Goal: Transaction & Acquisition: Book appointment/travel/reservation

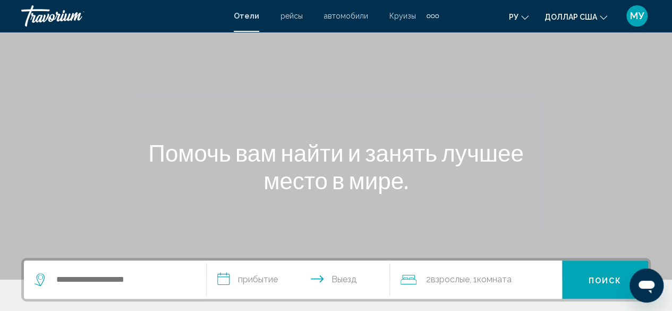
scroll to position [53, 0]
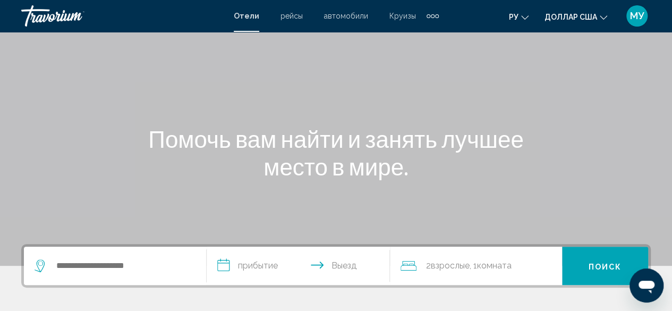
click at [575, 162] on div "Помочь вам найти и занять лучшее место в мире." at bounding box center [336, 152] width 672 height 55
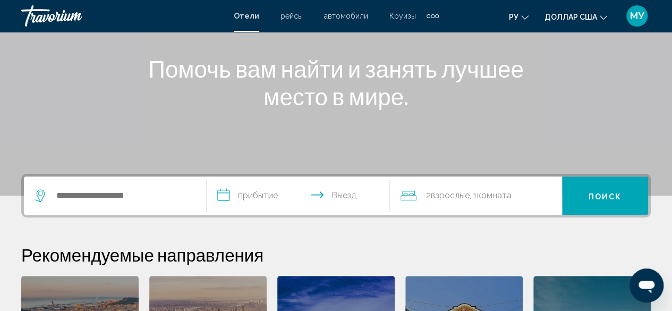
scroll to position [159, 0]
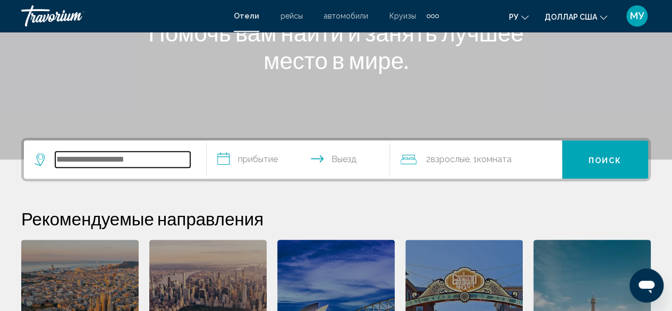
click at [100, 160] on input "Виджет поиска" at bounding box center [122, 159] width 135 height 16
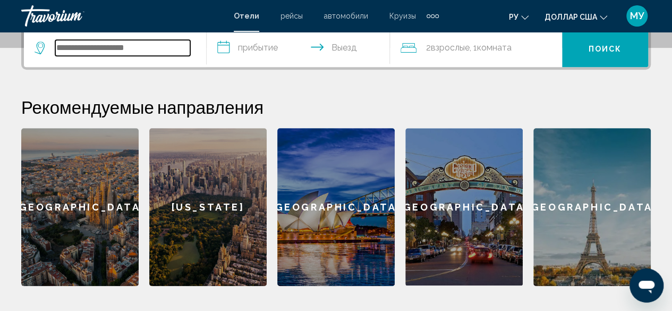
scroll to position [190, 0]
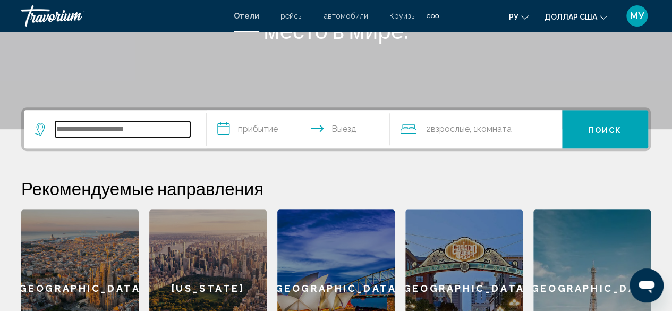
click at [70, 127] on input "Виджет поиска" at bounding box center [122, 129] width 135 height 16
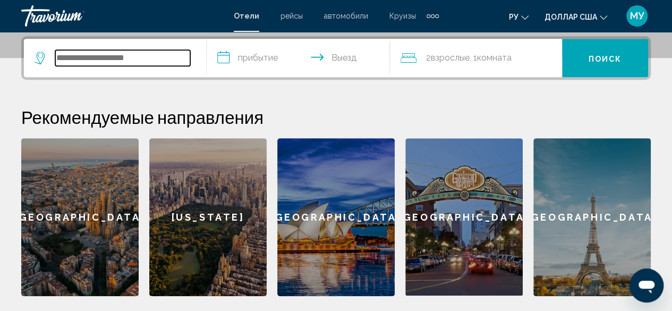
scroll to position [262, 0]
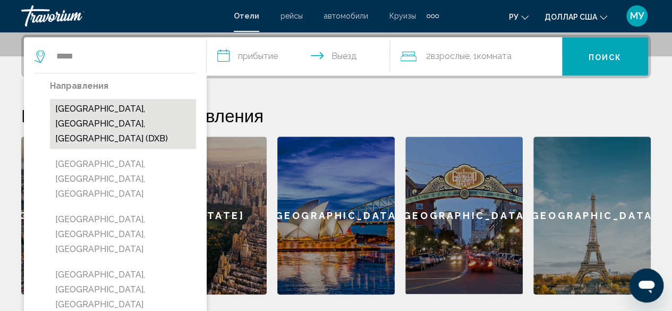
click at [158, 116] on button "[GEOGRAPHIC_DATA], [GEOGRAPHIC_DATA], [GEOGRAPHIC_DATA] (DXB)" at bounding box center [123, 124] width 146 height 50
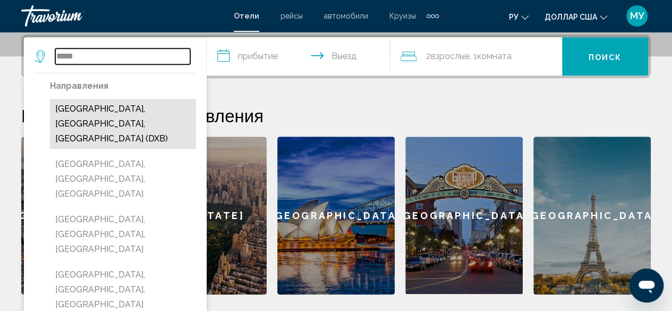
type input "**********"
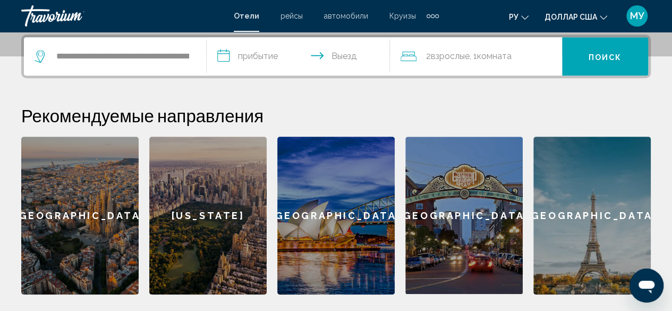
click at [260, 58] on input "**********" at bounding box center [300, 57] width 187 height 41
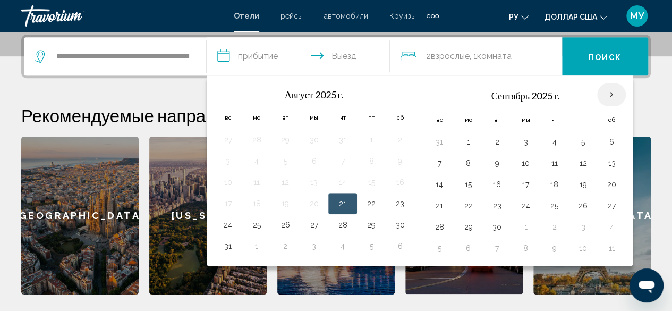
click at [607, 97] on th "В следующем месяце" at bounding box center [611, 94] width 29 height 23
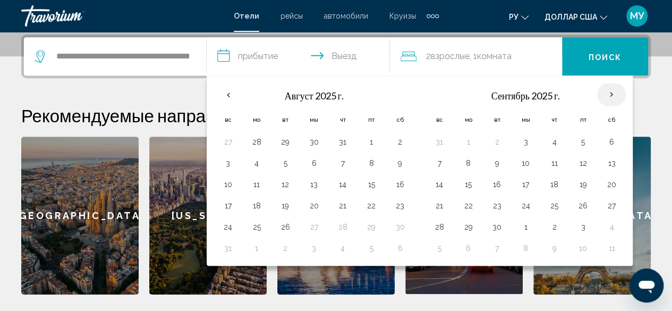
click at [607, 96] on th "В следующем месяце" at bounding box center [611, 94] width 29 height 23
click at [606, 96] on th "В следующем месяце" at bounding box center [611, 94] width 29 height 23
click at [226, 95] on th "Previous month" at bounding box center [227, 94] width 29 height 23
click at [228, 90] on th "Previous month" at bounding box center [227, 94] width 29 height 23
click at [285, 224] on button "26" at bounding box center [285, 226] width 17 height 15
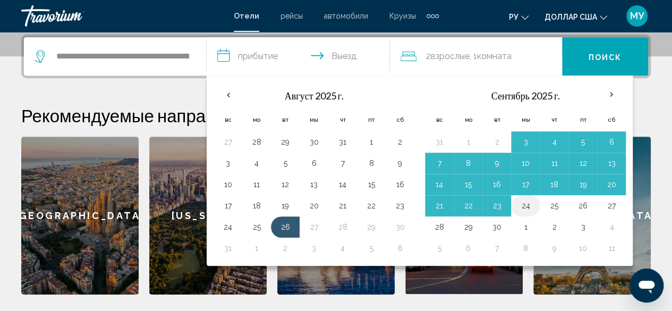
click at [523, 202] on button "24" at bounding box center [525, 205] width 17 height 15
type input "**********"
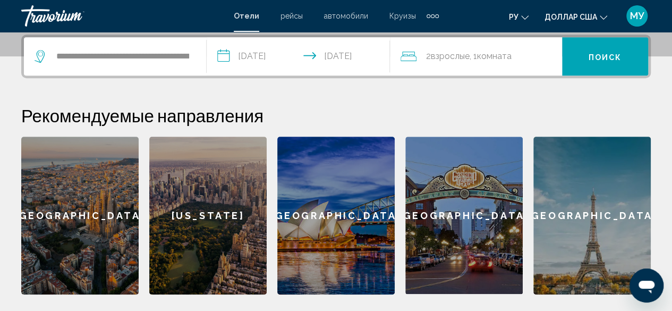
click at [446, 54] on font "Взрослые" at bounding box center [450, 56] width 39 height 10
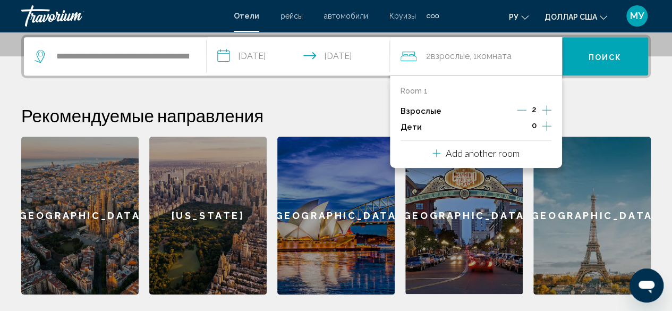
click at [549, 123] on icon "Increment children" at bounding box center [547, 125] width 10 height 13
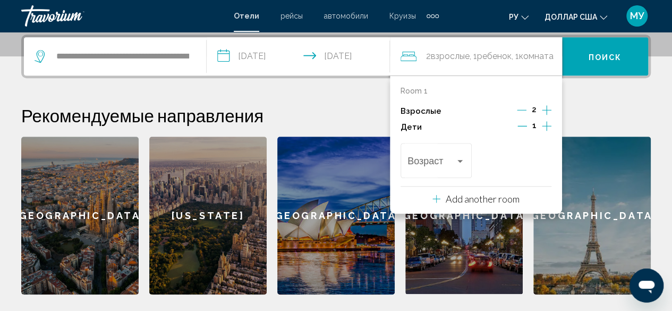
click at [502, 197] on p "Add another room" at bounding box center [482, 199] width 74 height 12
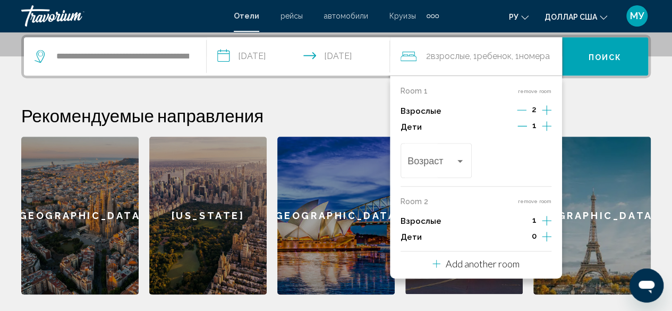
click at [546, 200] on button "remove room" at bounding box center [534, 201] width 33 height 7
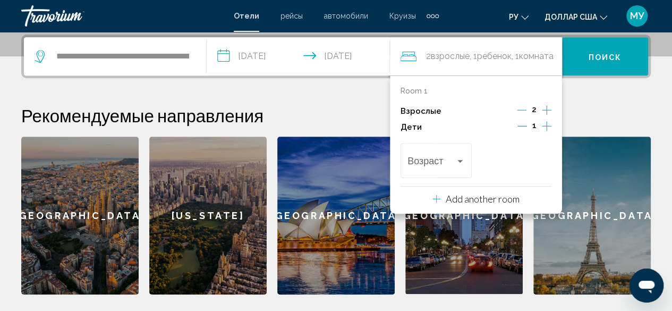
click at [603, 110] on h2 "Рекомендуемые направления" at bounding box center [335, 115] width 629 height 21
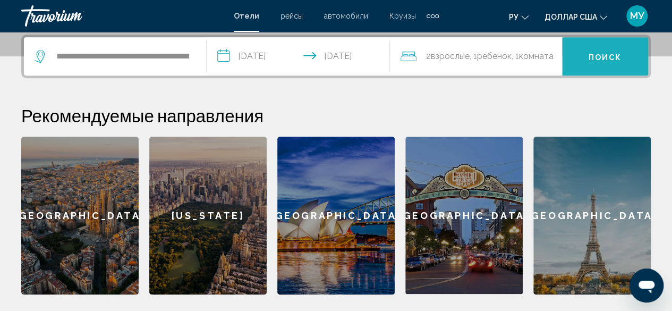
click at [605, 54] on font "Поиск" at bounding box center [604, 57] width 33 height 8
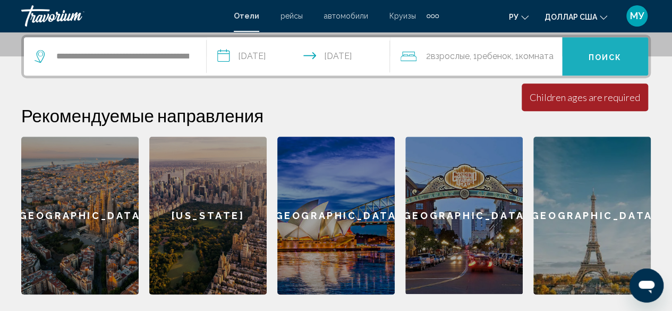
click at [599, 54] on font "Поиск" at bounding box center [604, 57] width 33 height 8
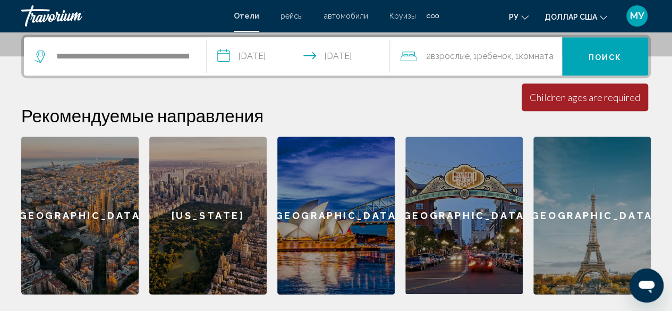
click at [504, 59] on span "Ребенок" at bounding box center [494, 56] width 35 height 10
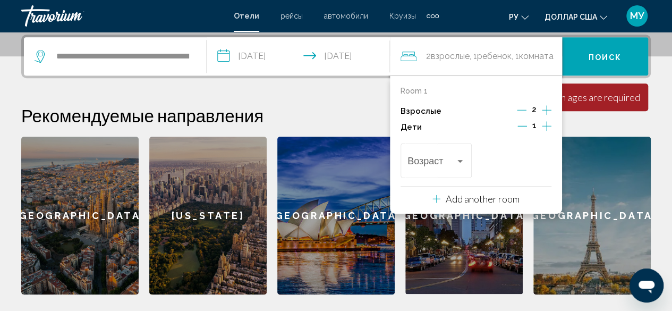
click at [547, 126] on icon "Increment children" at bounding box center [547, 125] width 10 height 13
click at [523, 126] on icon "Decrement children" at bounding box center [522, 126] width 10 height 1
click at [450, 160] on span "Travelers: 2 adults, 1 child" at bounding box center [431, 163] width 48 height 11
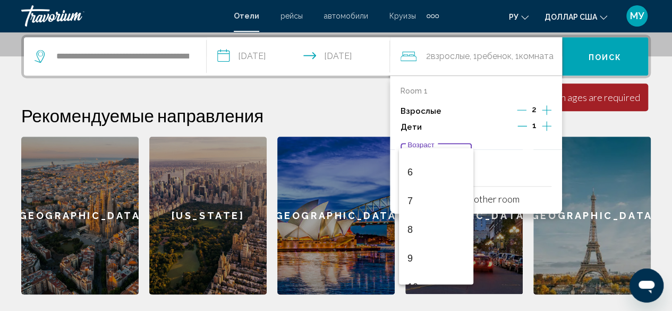
scroll to position [219, 0]
click at [425, 226] on span "10" at bounding box center [435, 230] width 57 height 29
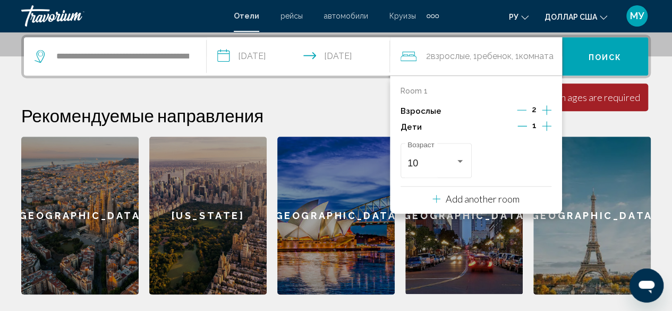
click at [619, 122] on h2 "Рекомендуемые направления" at bounding box center [335, 115] width 629 height 21
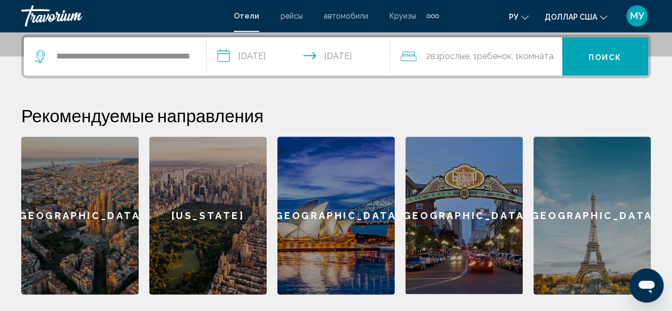
click at [607, 56] on font "Поиск" at bounding box center [604, 57] width 33 height 8
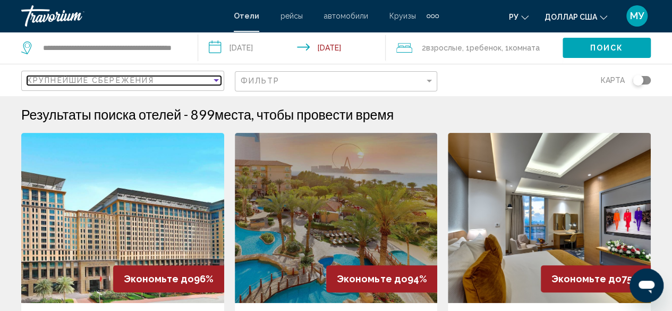
click at [215, 81] on div "Sort by" at bounding box center [216, 80] width 10 height 8
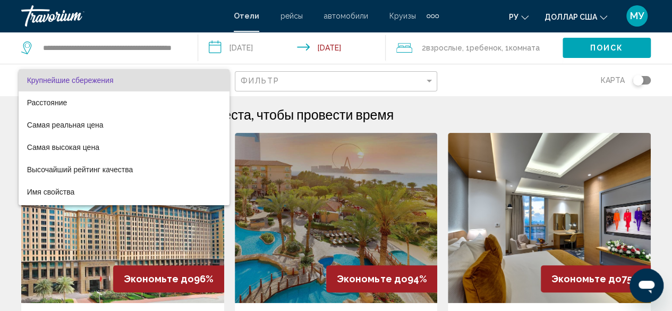
scroll to position [20, 0]
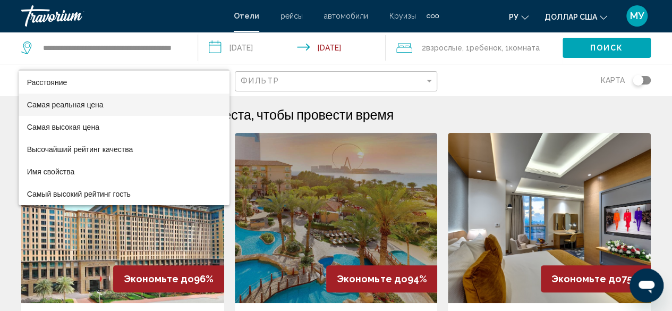
click at [87, 101] on font "Самая реальная цена" at bounding box center [65, 104] width 76 height 8
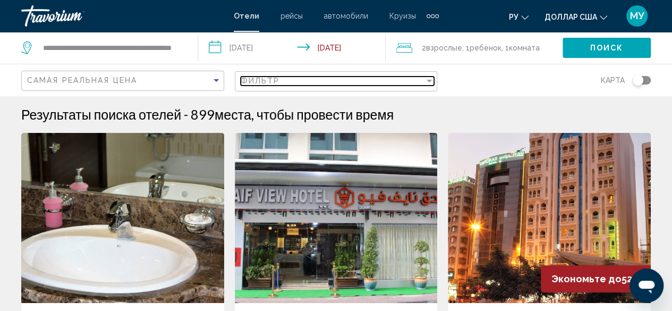
click at [426, 82] on div "Filter" at bounding box center [429, 80] width 10 height 8
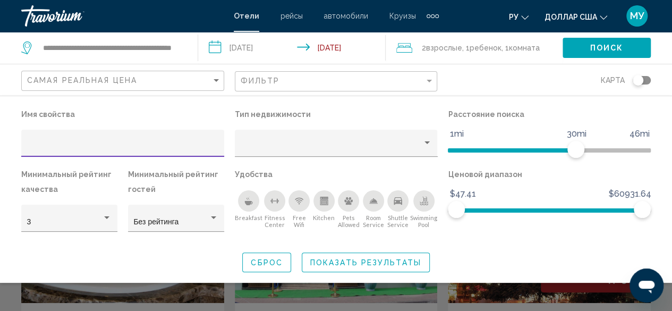
click at [301, 200] on icon "Free Wifi" at bounding box center [299, 200] width 8 height 8
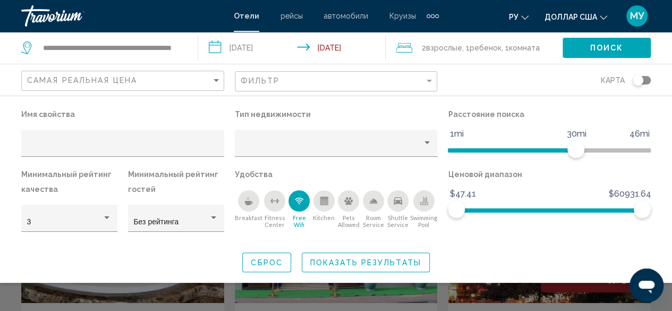
click at [563, 292] on div "Search widget" at bounding box center [336, 234] width 672 height 151
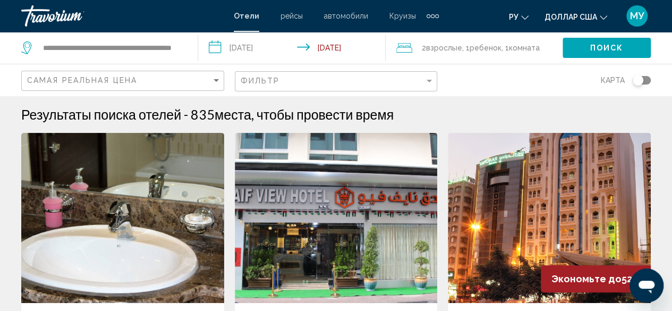
click at [573, 232] on img "Основное содержание" at bounding box center [549, 218] width 203 height 170
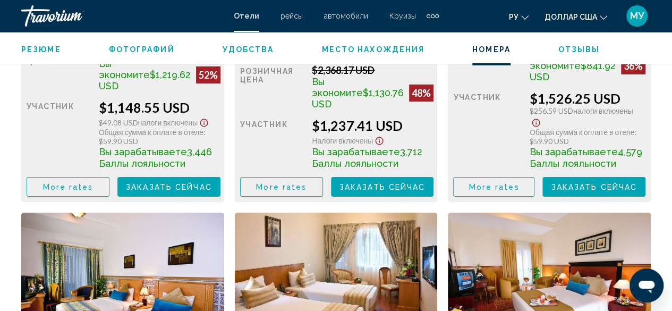
scroll to position [2040, 0]
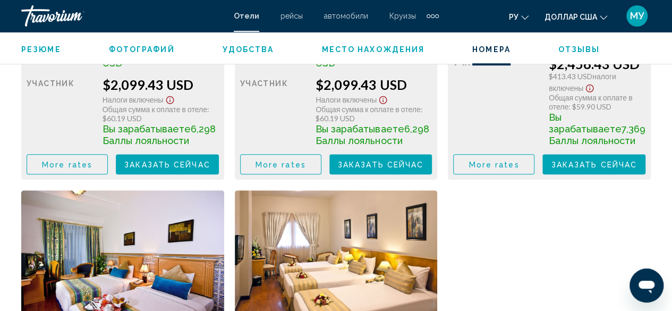
scroll to position [2412, 0]
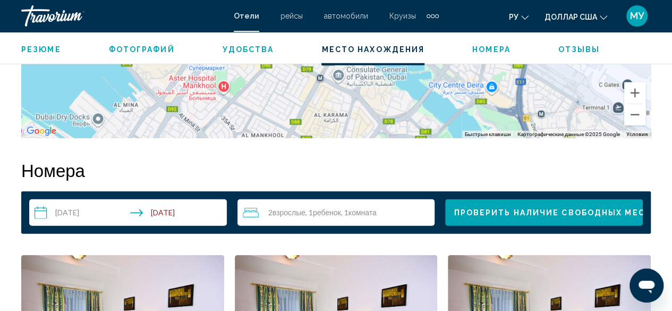
scroll to position [1487, 0]
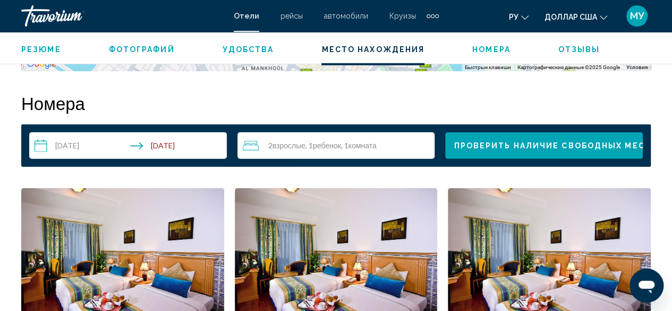
click at [47, 246] on img "Основное содержание" at bounding box center [122, 254] width 203 height 133
click at [100, 250] on img "Основное содержание" at bounding box center [122, 254] width 203 height 133
click at [562, 150] on span "Проверить наличие свободных мест" at bounding box center [551, 146] width 197 height 8
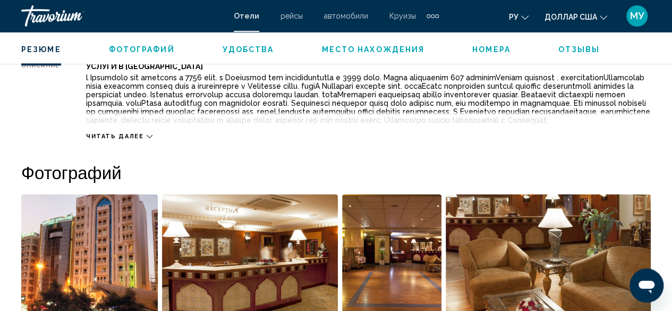
scroll to position [566, 0]
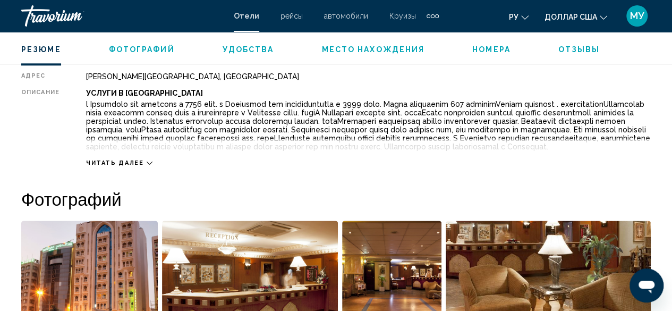
click at [479, 47] on span "Номера" at bounding box center [491, 49] width 38 height 8
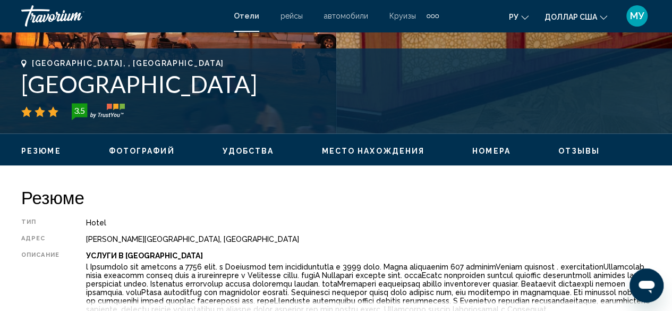
scroll to position [350, 0]
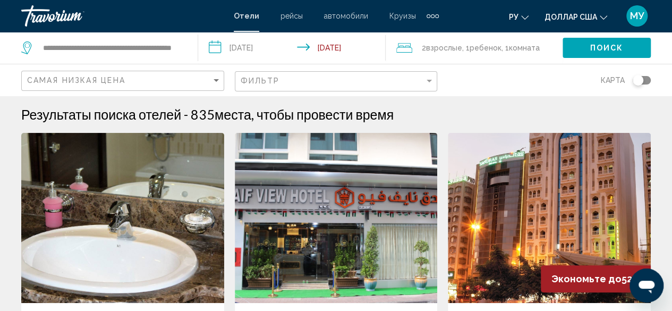
click at [633, 15] on font "МУ" at bounding box center [637, 15] width 14 height 11
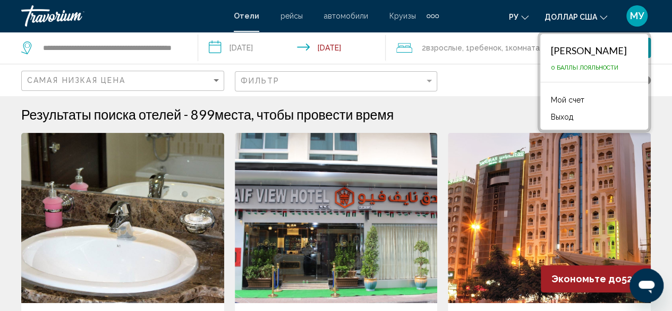
click at [499, 87] on div "карта" at bounding box center [549, 79] width 203 height 31
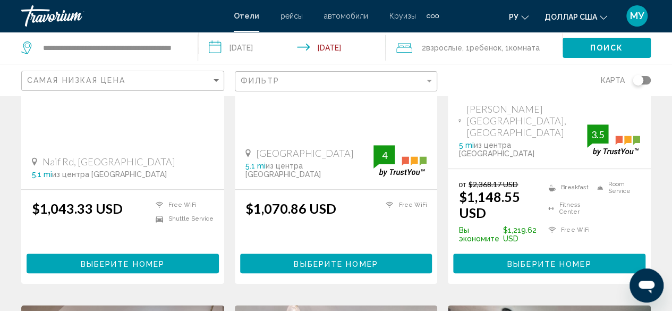
scroll to position [265, 0]
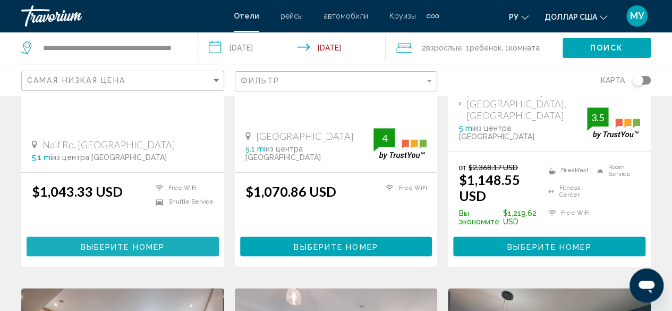
click at [145, 242] on span "Выберите номер" at bounding box center [123, 246] width 84 height 8
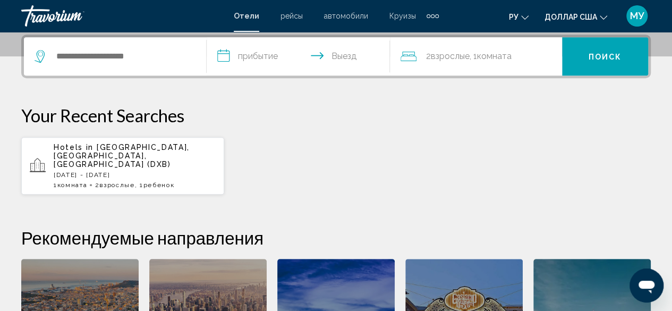
scroll to position [265, 0]
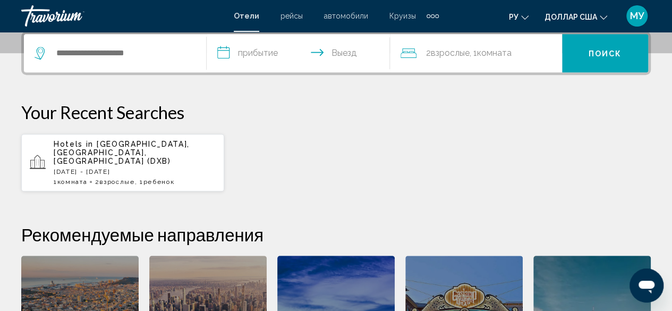
click at [108, 41] on div "Search widget" at bounding box center [115, 53] width 161 height 38
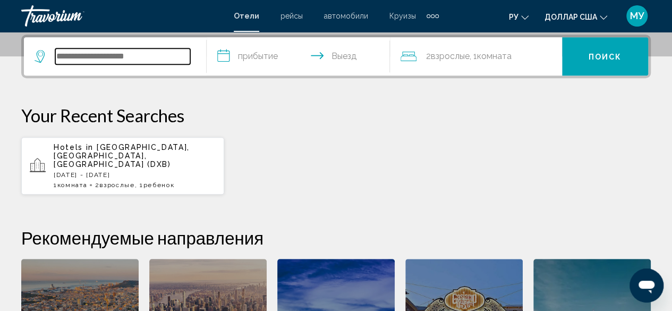
click at [106, 61] on input "Search widget" at bounding box center [122, 56] width 135 height 16
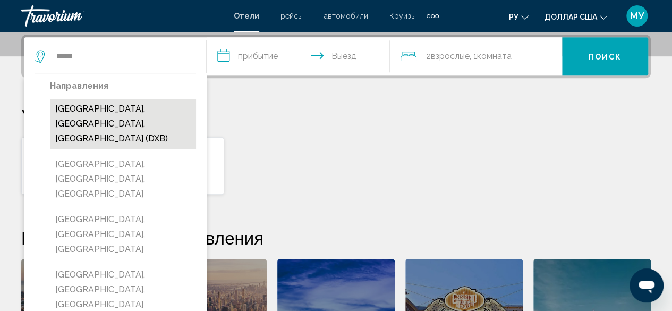
click at [120, 122] on button "[GEOGRAPHIC_DATA], [GEOGRAPHIC_DATA], [GEOGRAPHIC_DATA] (DXB)" at bounding box center [123, 124] width 146 height 50
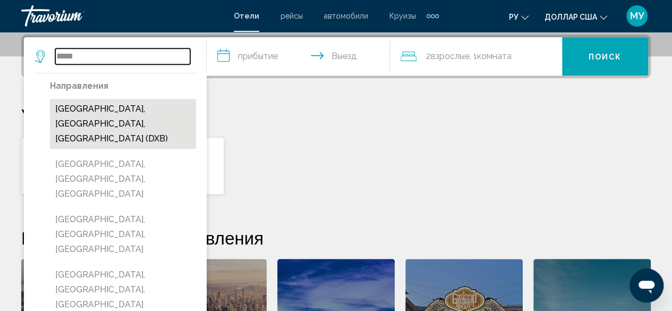
type input "**********"
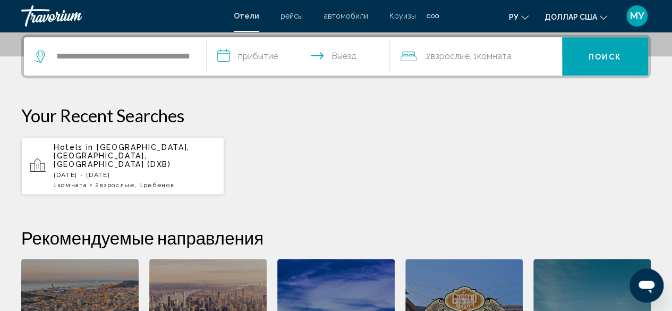
click at [263, 58] on input "**********" at bounding box center [300, 57] width 187 height 41
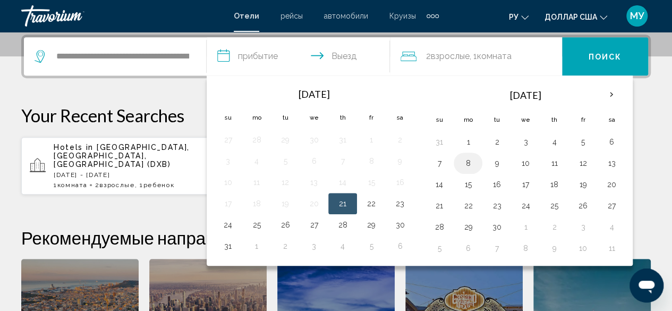
click at [462, 161] on button "8" at bounding box center [467, 163] width 17 height 15
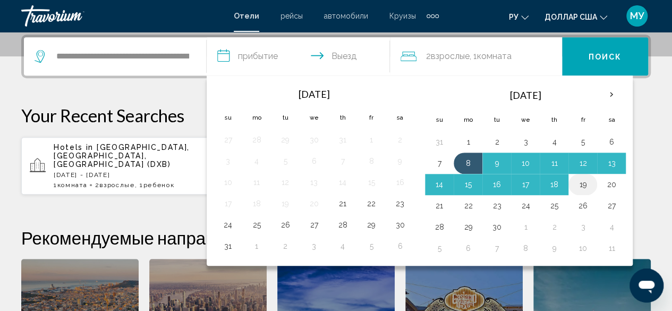
click at [581, 184] on button "19" at bounding box center [582, 184] width 17 height 15
type input "**********"
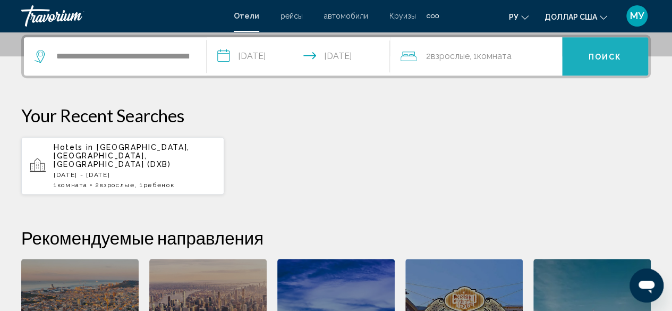
click at [595, 53] on span "Поиск" at bounding box center [604, 57] width 33 height 8
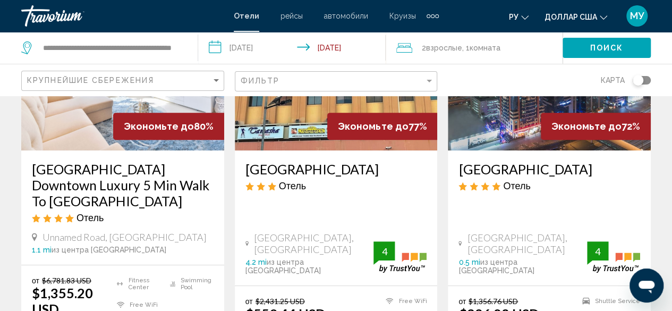
scroll to position [212, 0]
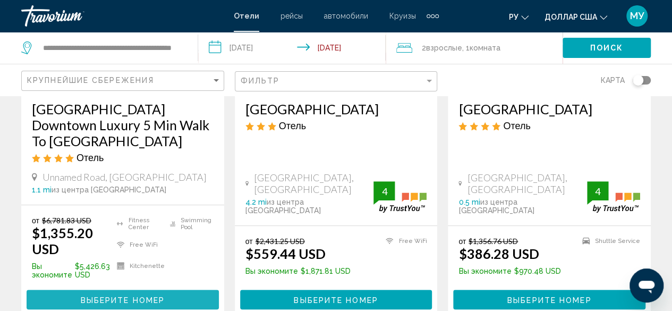
click at [133, 295] on span "Выберите номер" at bounding box center [123, 299] width 84 height 8
